Goal: Find specific page/section: Find specific page/section

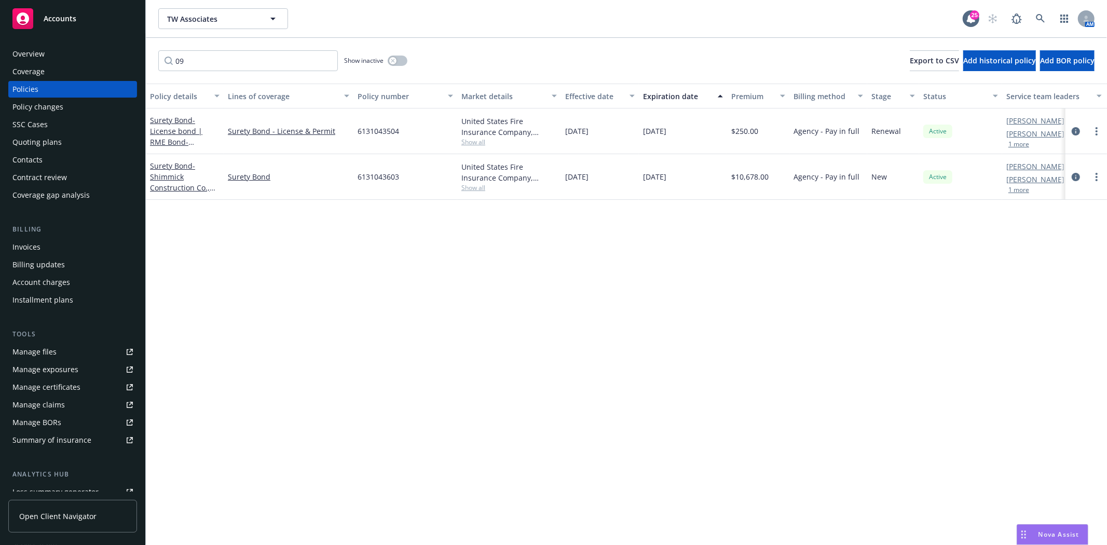
click at [73, 15] on span "Accounts" at bounding box center [60, 19] width 33 height 8
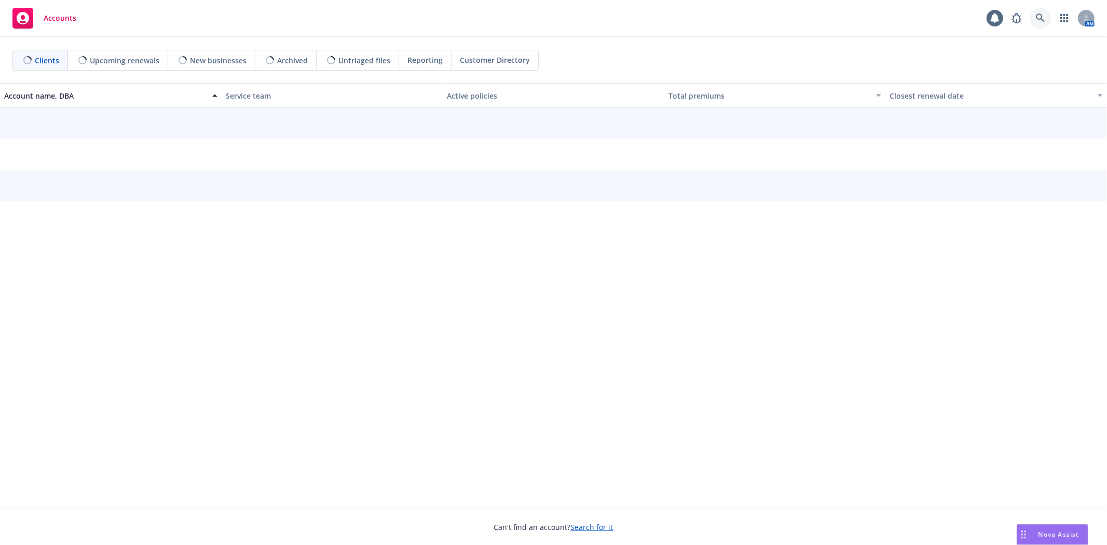
click at [1037, 19] on icon at bounding box center [1040, 17] width 9 height 9
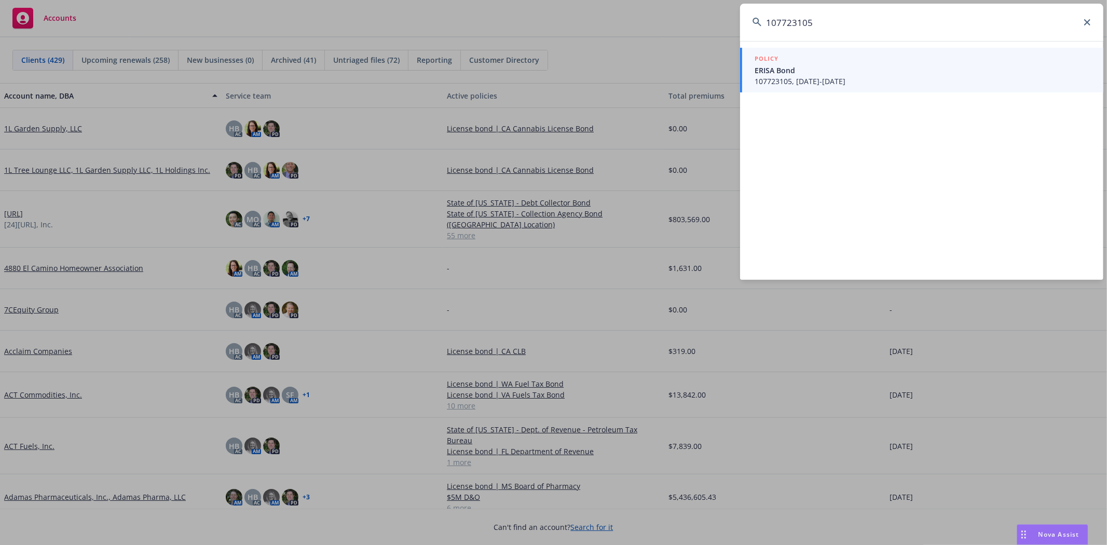
type input "107723105"
click at [854, 75] on span "ERISA Bond" at bounding box center [922, 70] width 336 height 11
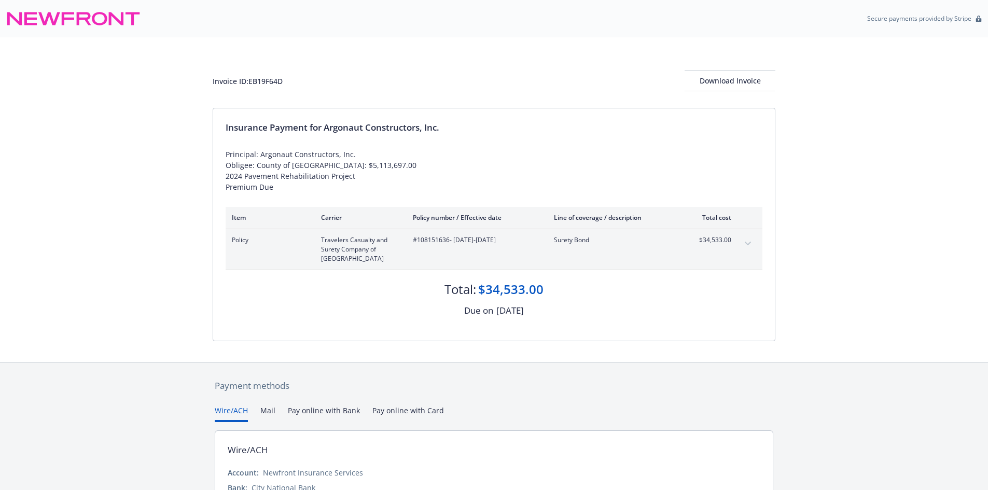
click at [261, 83] on div "Invoice ID: EB19F64D" at bounding box center [248, 81] width 70 height 11
copy div "EB19F64D"
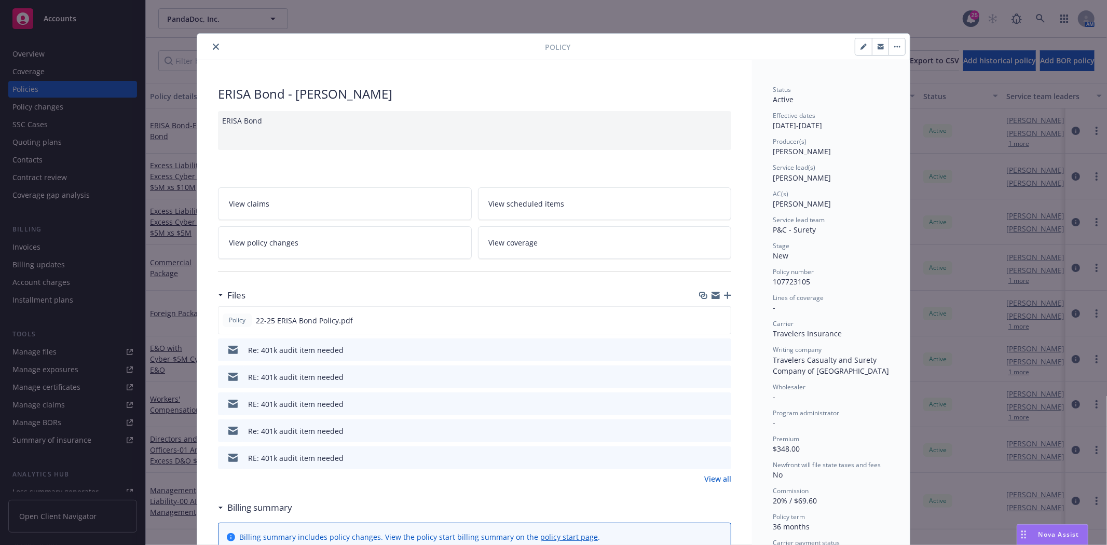
click at [213, 47] on icon "close" at bounding box center [216, 47] width 6 height 6
